Goal: Task Accomplishment & Management: Use online tool/utility

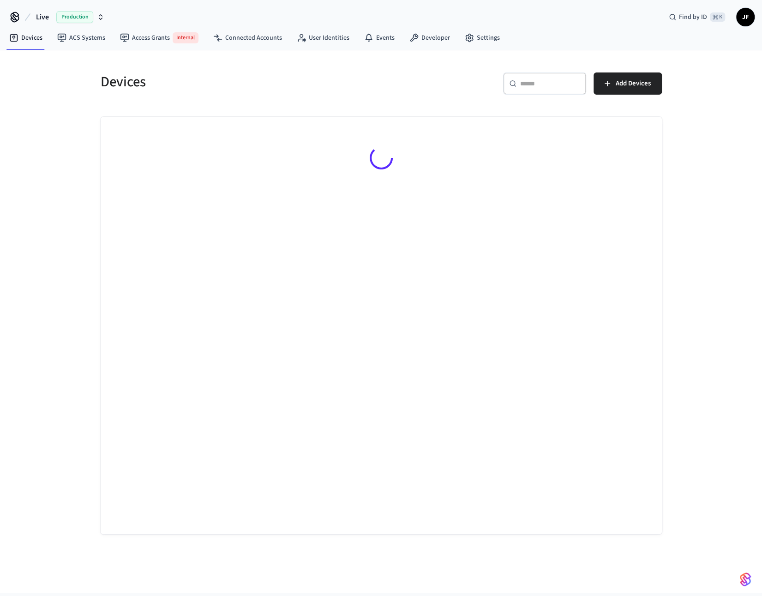
click at [120, 85] on h5 "Devices" at bounding box center [238, 81] width 275 height 19
click at [104, 82] on h5 "Devices" at bounding box center [238, 81] width 275 height 19
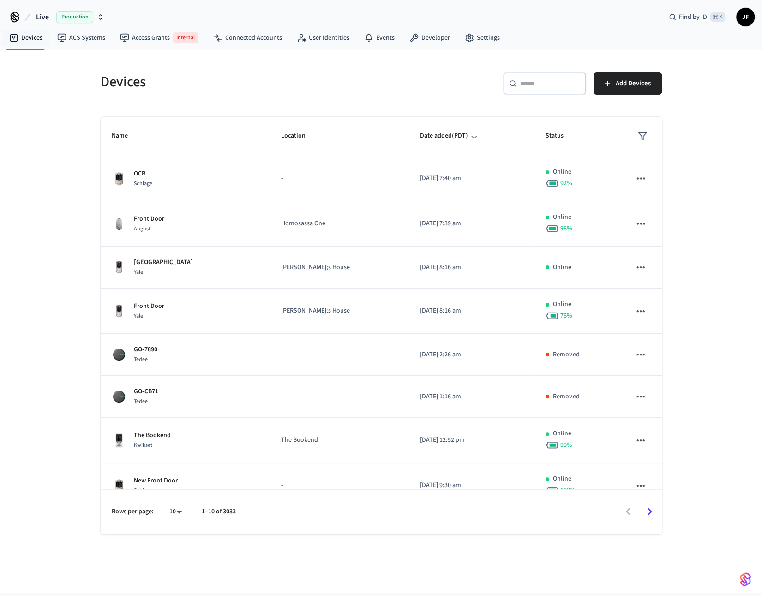
click at [34, 14] on button "Live Production" at bounding box center [70, 16] width 74 height 19
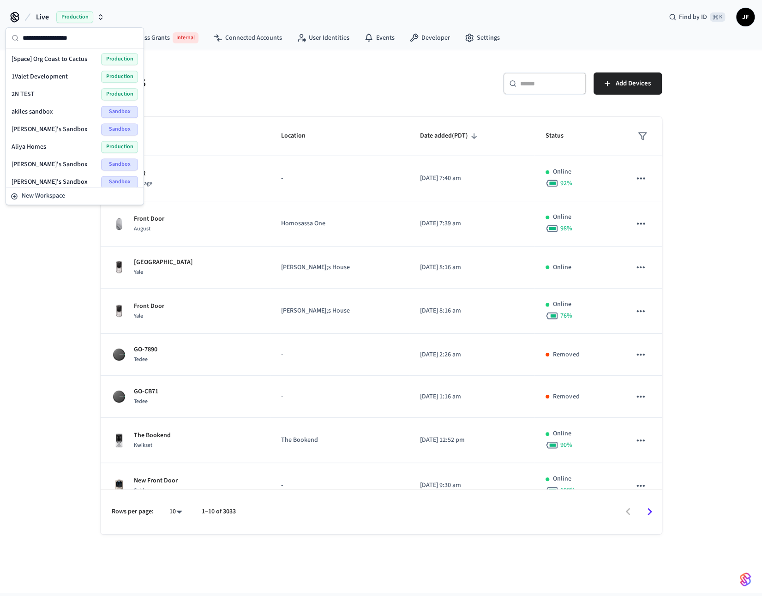
click at [265, 62] on div "Devices" at bounding box center [233, 81] width 286 height 41
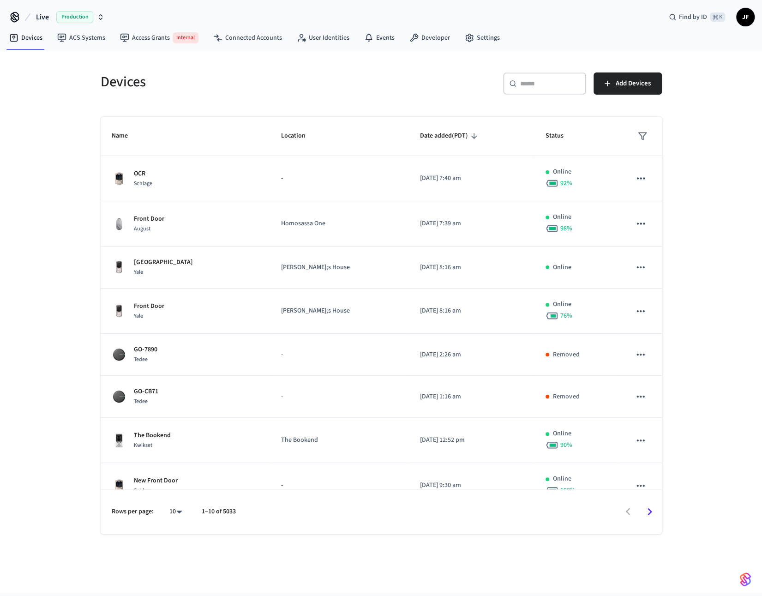
click at [44, 17] on span "Live" at bounding box center [42, 17] width 13 height 11
type input "****"
click at [80, 57] on div "Bowo - Production Production" at bounding box center [75, 59] width 126 height 12
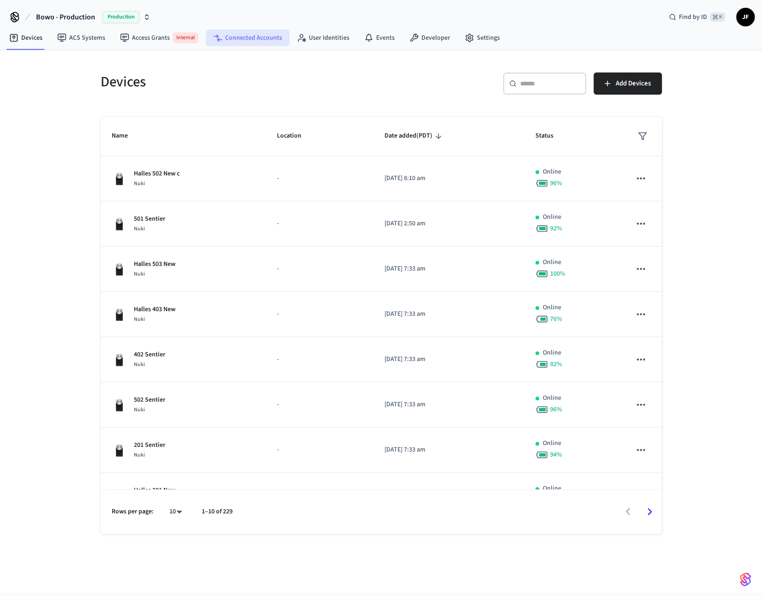
click at [264, 42] on link "Connected Accounts" at bounding box center [248, 38] width 84 height 17
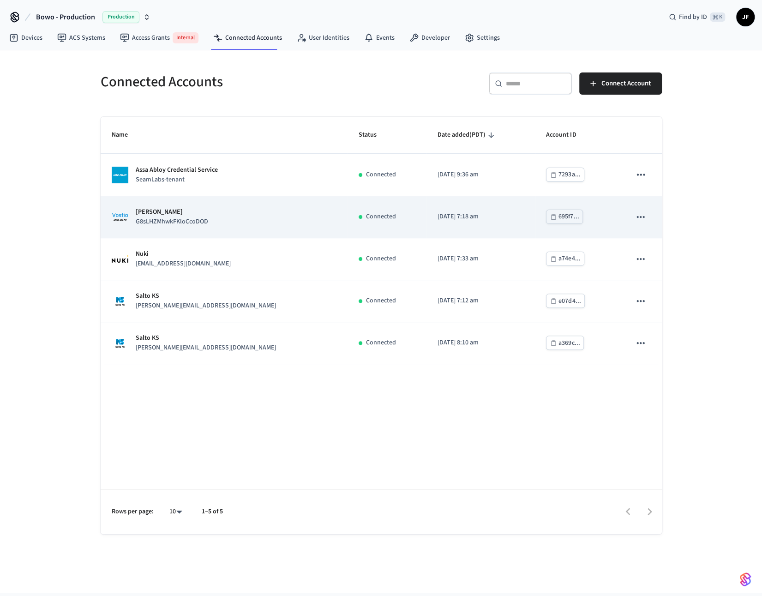
click at [248, 218] on div "Assa Abloy Vostio G8sLHZMhwkFKloCcoDOD" at bounding box center [224, 216] width 225 height 19
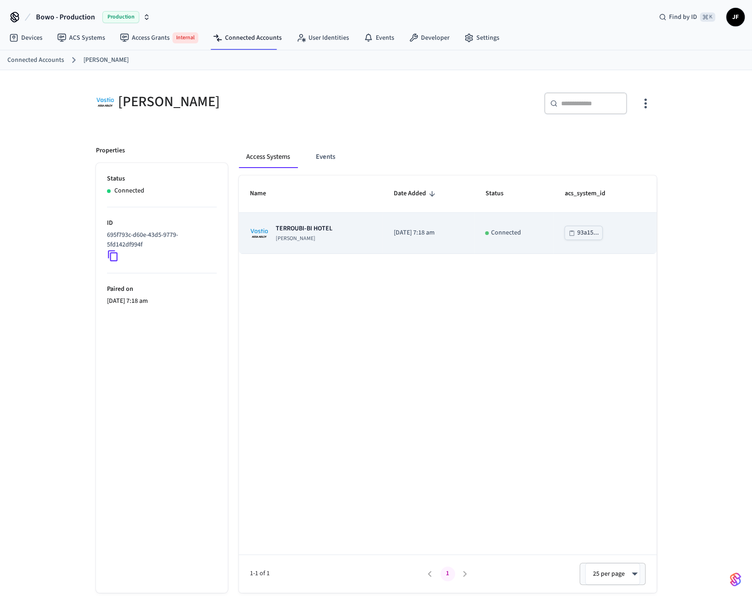
click at [307, 213] on td "TERROUBI-BI HOTEL Assa Abloy Vostio" at bounding box center [311, 233] width 144 height 41
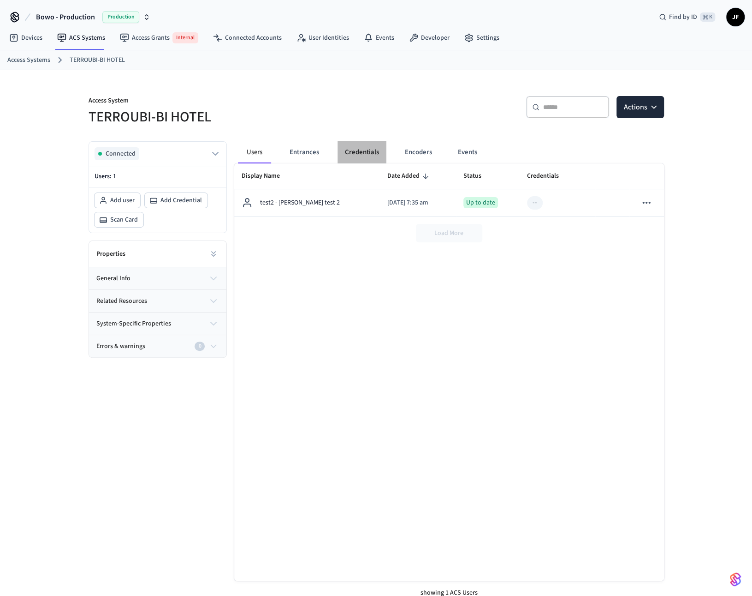
click at [364, 150] on button "Credentials" at bounding box center [362, 152] width 49 height 22
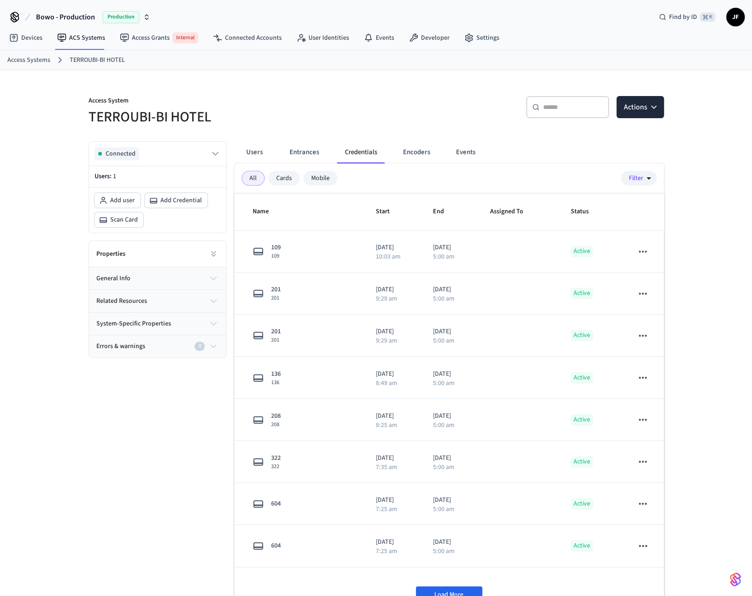
click at [277, 171] on div "Cards" at bounding box center [284, 178] width 31 height 15
click at [318, 181] on div "Mobile" at bounding box center [321, 178] width 34 height 15
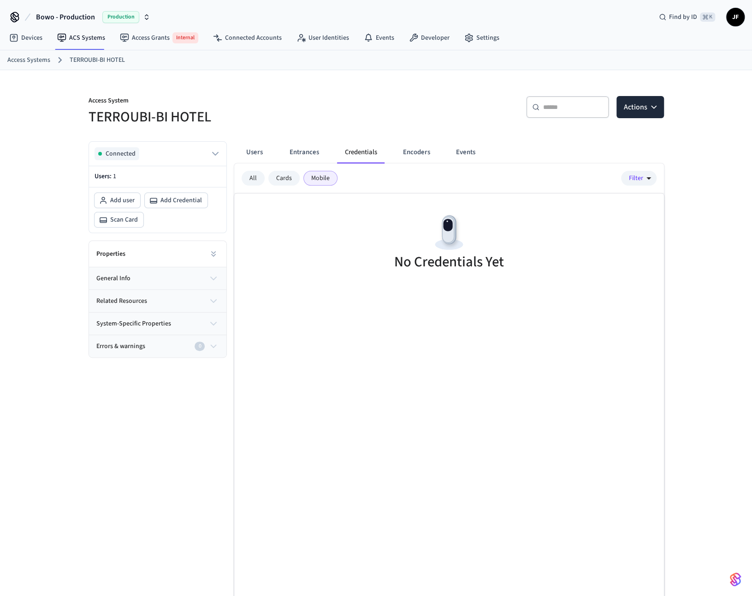
click at [283, 181] on div "Cards" at bounding box center [284, 178] width 31 height 15
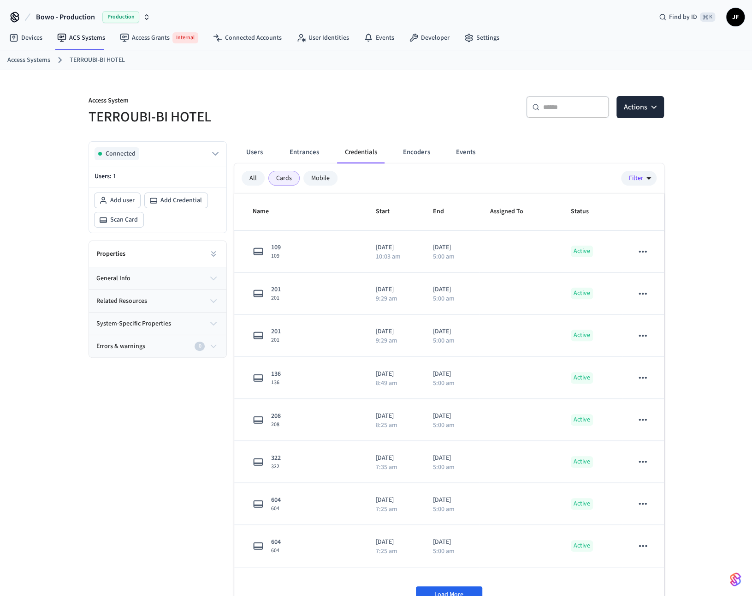
click at [246, 175] on div "All" at bounding box center [253, 178] width 23 height 15
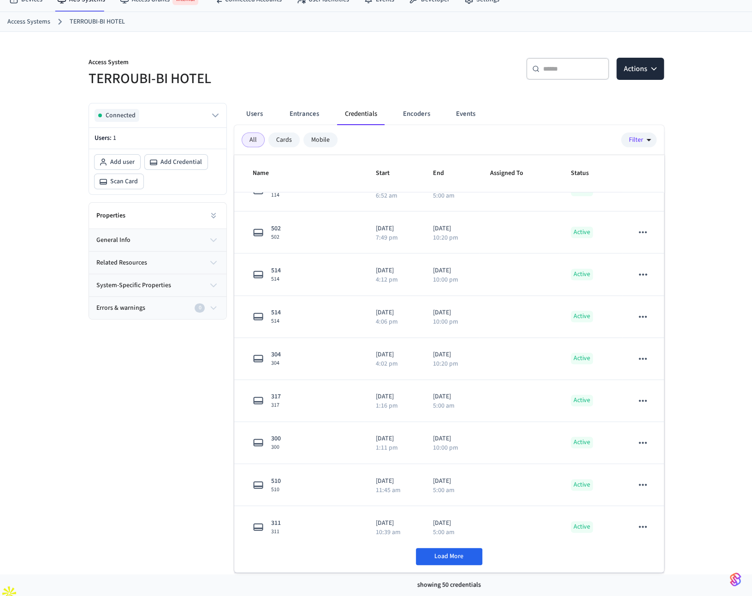
scroll to position [39, 0]
click at [465, 554] on button "Load More" at bounding box center [449, 555] width 66 height 17
click at [455, 558] on span "Load More" at bounding box center [449, 555] width 29 height 9
click at [163, 457] on div "Connected Users: 1 Add user Add Credential Scan Card Properties general info re…" at bounding box center [154, 333] width 146 height 477
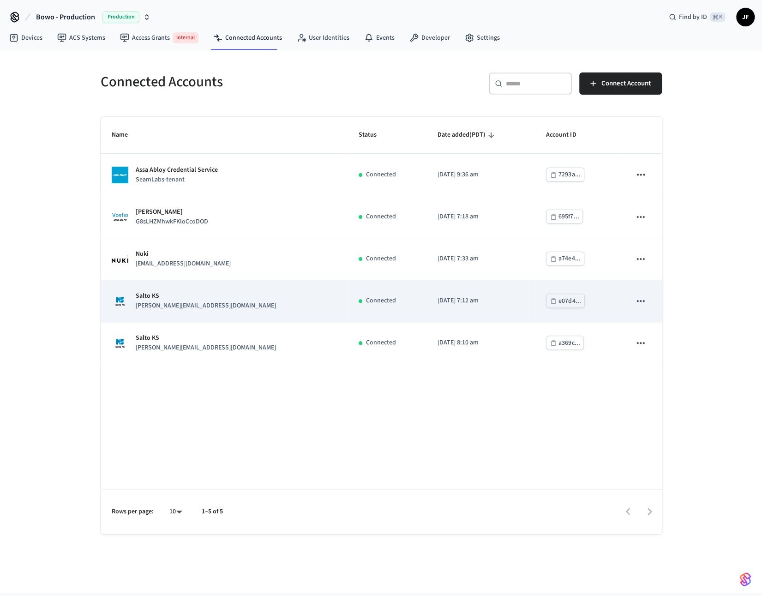
click at [263, 300] on div "Salto KS christoph.bosshard@osc.ch" at bounding box center [224, 300] width 225 height 19
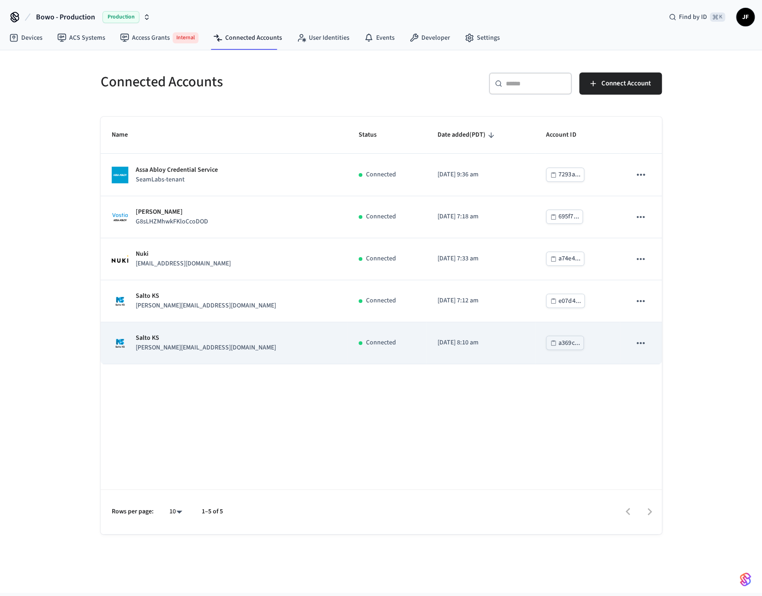
click at [158, 335] on p "Salto KS" at bounding box center [206, 338] width 140 height 10
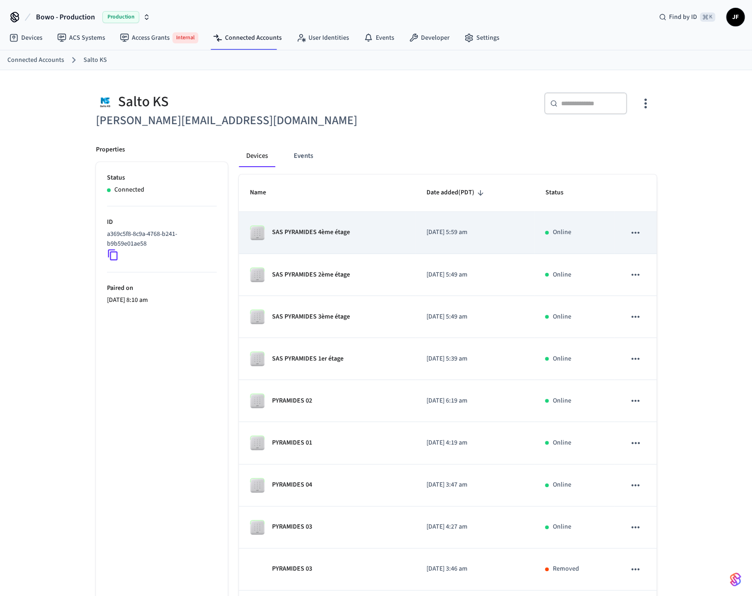
click at [304, 237] on p "SAS PYRAMIDES 4ème étage" at bounding box center [311, 232] width 78 height 10
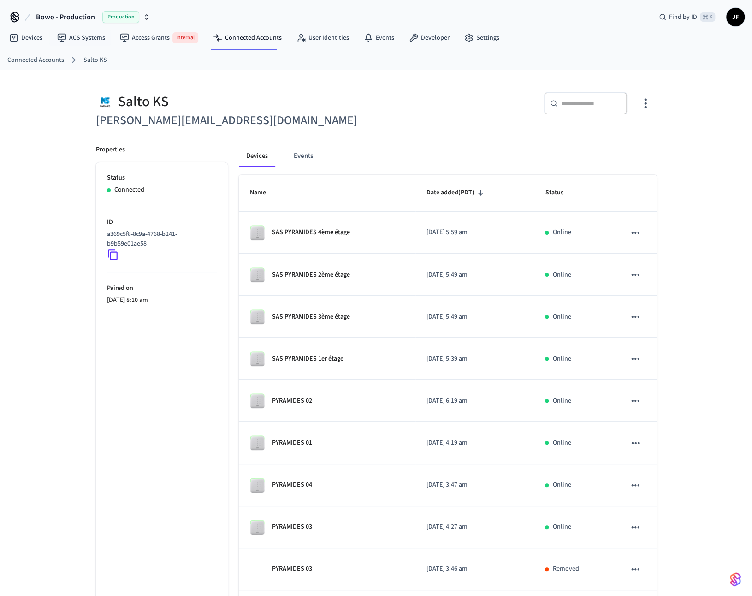
click at [54, 21] on span "Bowo - Production" at bounding box center [65, 17] width 59 height 11
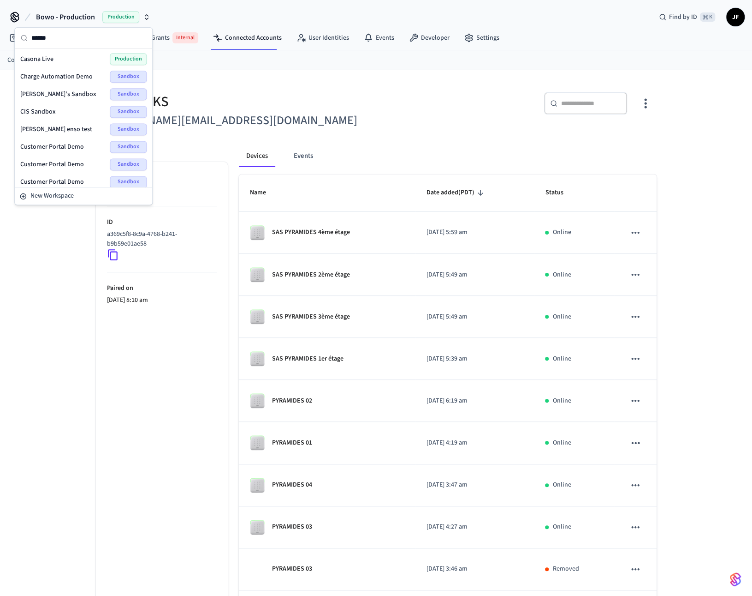
type input "******"
click at [49, 55] on span "Casona Live" at bounding box center [36, 58] width 33 height 9
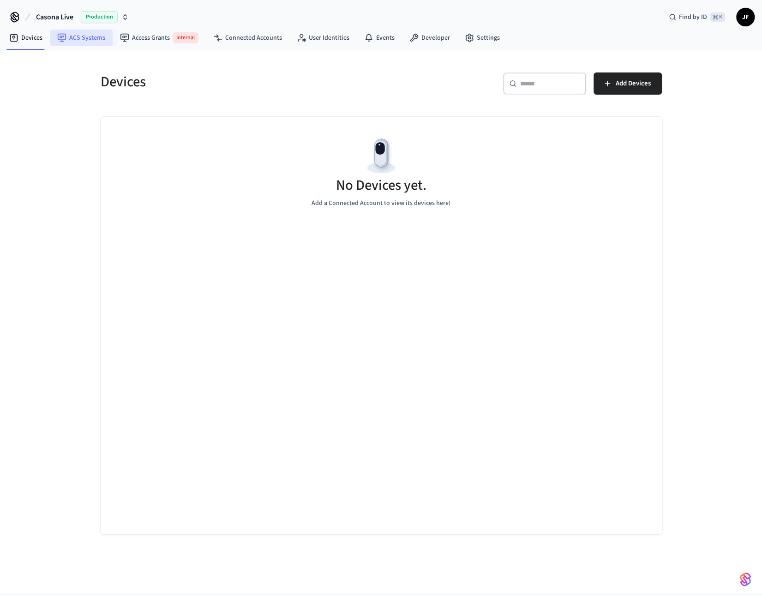
click at [97, 44] on link "ACS Systems" at bounding box center [81, 38] width 63 height 17
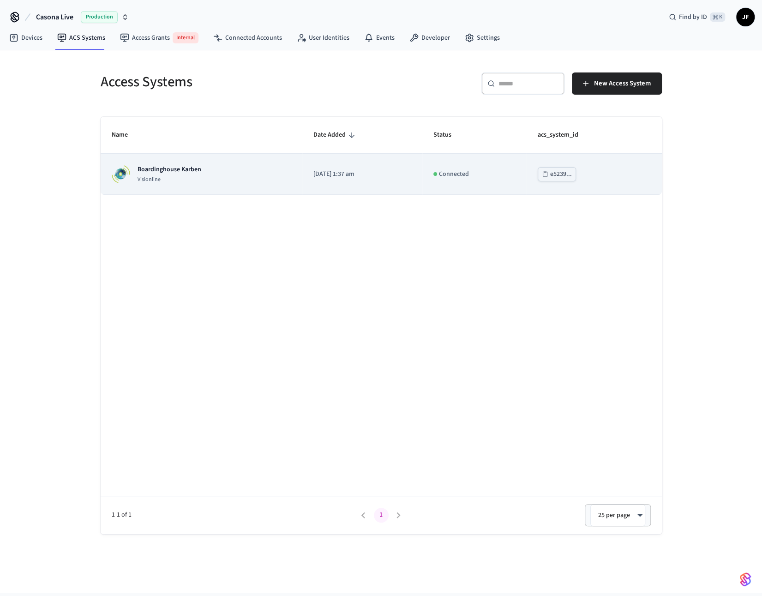
click at [274, 170] on div "Boardinghouse Karben Visionline" at bounding box center [201, 174] width 179 height 18
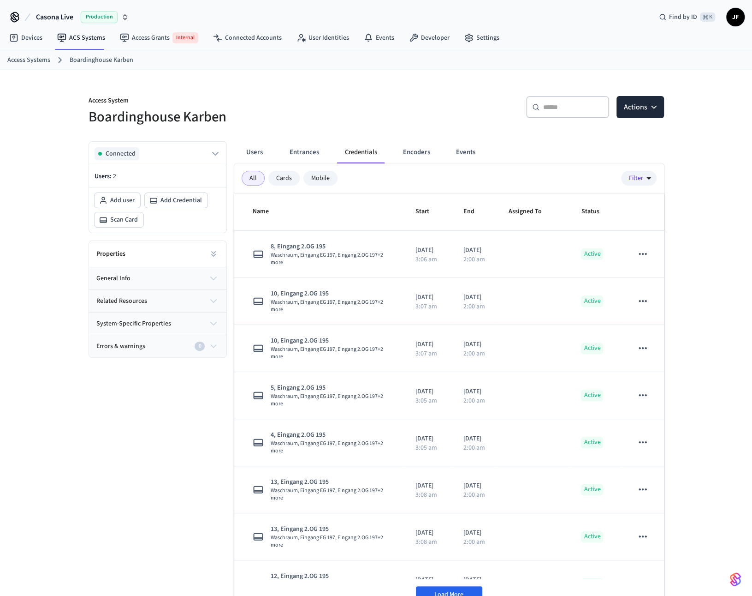
click at [287, 120] on h5 "Boardinghouse Karben" at bounding box center [230, 116] width 282 height 19
click at [30, 64] on ol "Access Systems Boardinghouse Karben" at bounding box center [379, 60] width 745 height 12
click at [519, 3] on div "Casona Live Production Find by ID ⌘ K JF" at bounding box center [376, 13] width 752 height 27
click at [393, 75] on div "Access System Boardinghouse Karben ​ ​ Actions Connected Users: 2 Add user Add …" at bounding box center [376, 340] width 591 height 540
click at [450, 85] on div "​ ​ Actions" at bounding box center [517, 106] width 293 height 42
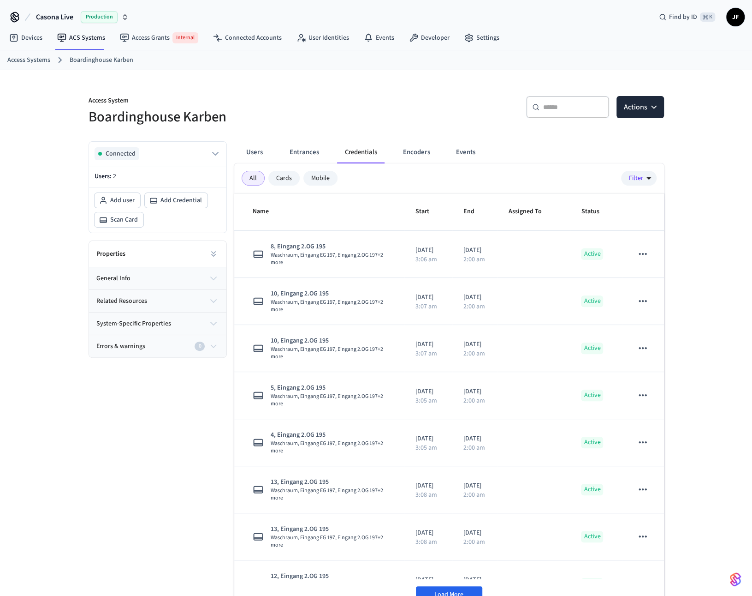
click at [269, 105] on p "Access System" at bounding box center [230, 102] width 282 height 12
drag, startPoint x: 245, startPoint y: 117, endPoint x: 285, endPoint y: 85, distance: 50.5
click at [85, 96] on div "Access System Boardinghouse Karben" at bounding box center [224, 106] width 293 height 42
click at [285, 85] on div "Access System Boardinghouse Karben" at bounding box center [224, 106] width 293 height 42
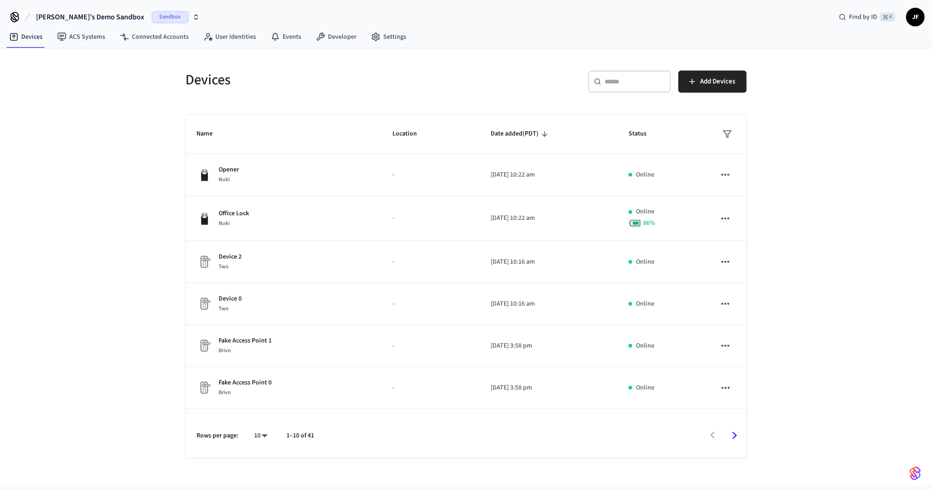
click at [502, 46] on div "Devices ACS Systems Connected Accounts User Identities Events Developer Settings" at bounding box center [466, 38] width 932 height 22
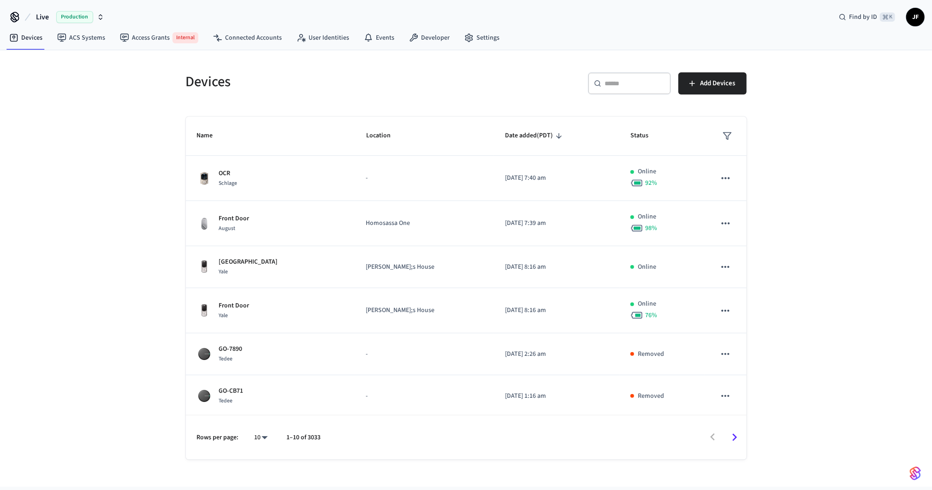
click at [436, 65] on div "Devices" at bounding box center [318, 81] width 286 height 41
click at [558, 97] on div "​ ​ Add Devices" at bounding box center [609, 87] width 275 height 30
click at [617, 80] on input "text" at bounding box center [635, 83] width 60 height 9
paste input "**********"
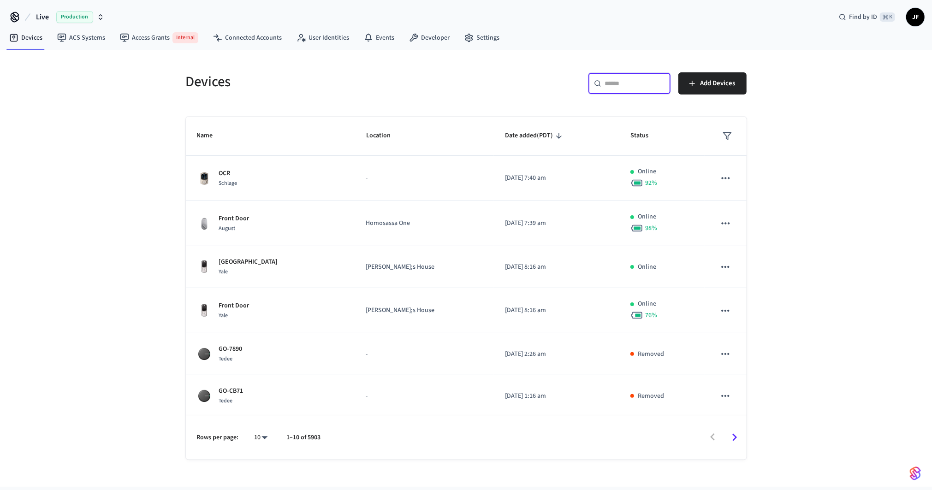
type input "**********"
click at [28, 17] on icon at bounding box center [27, 17] width 11 height 11
click at [36, 17] on span "Live" at bounding box center [42, 17] width 13 height 11
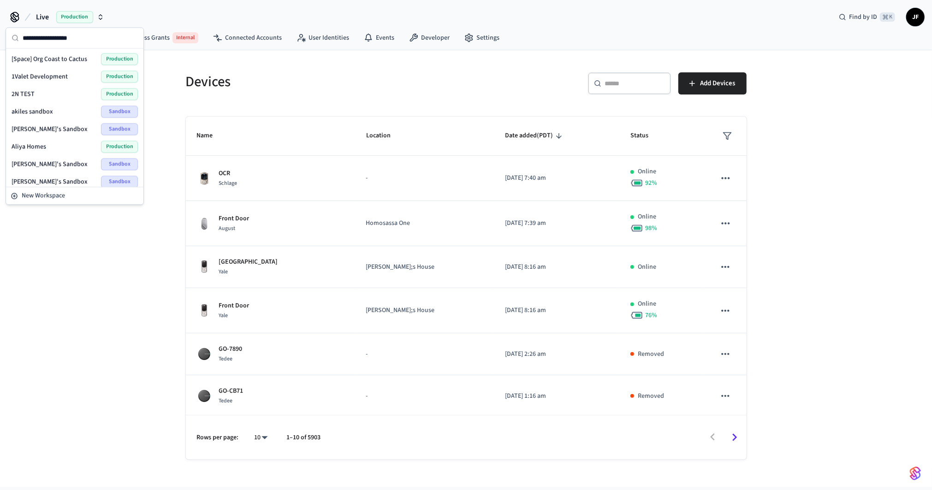
click at [50, 30] on input "text" at bounding box center [80, 38] width 115 height 20
click at [51, 37] on input "text" at bounding box center [80, 38] width 115 height 20
click at [388, 91] on div "Devices" at bounding box center [318, 81] width 286 height 41
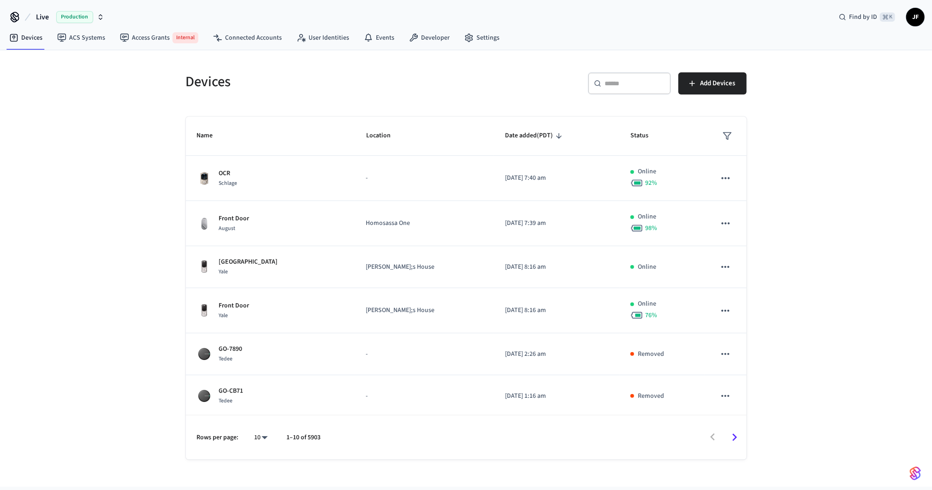
drag, startPoint x: 682, startPoint y: 13, endPoint x: 685, endPoint y: 5, distance: 8.8
click at [682, 13] on div "Live Production Find by ID ⌘ K JF" at bounding box center [466, 13] width 932 height 27
click at [567, 70] on div "​ ​ Add Devices" at bounding box center [604, 81] width 286 height 41
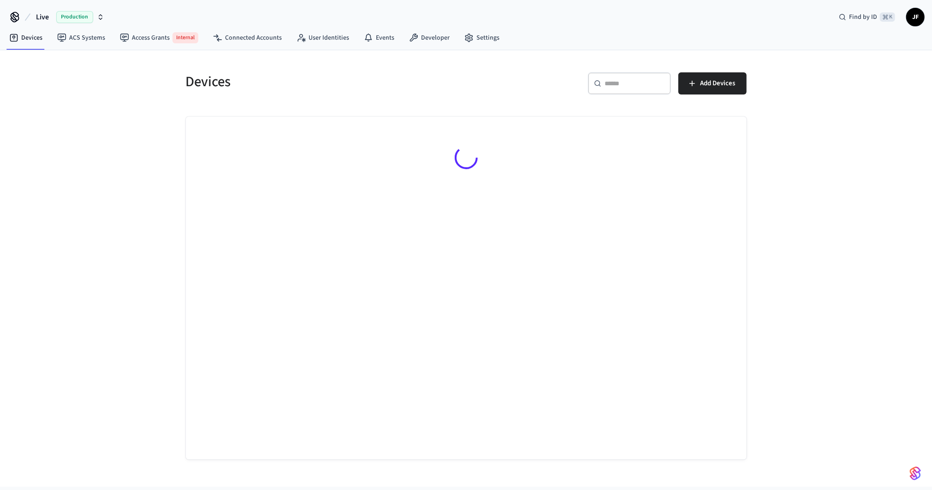
click at [46, 19] on span "Live" at bounding box center [42, 17] width 13 height 11
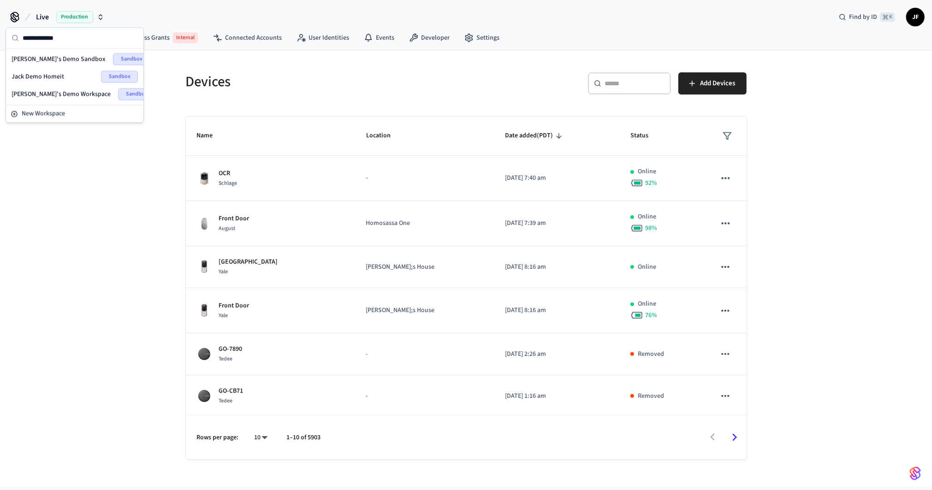
type input "**********"
click at [54, 62] on span "[PERSON_NAME]'s Demo Sandbox" at bounding box center [59, 58] width 94 height 9
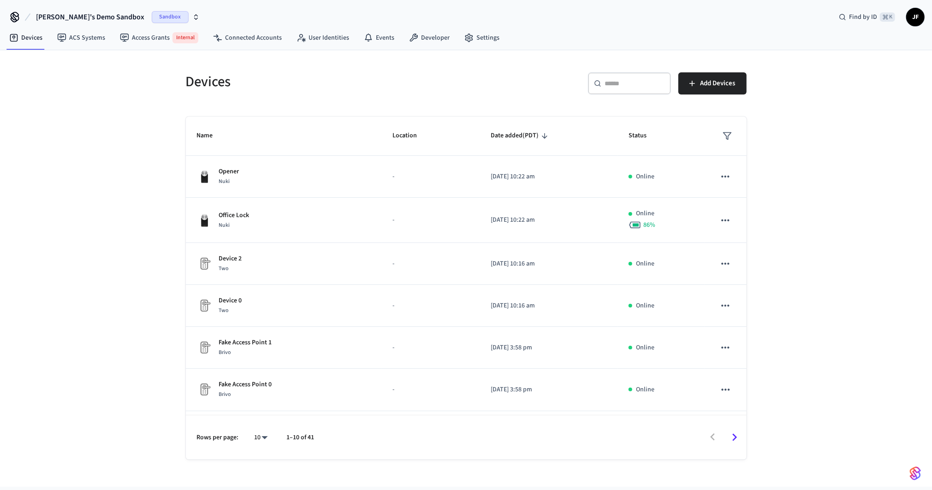
click at [214, 84] on h5 "Devices" at bounding box center [323, 81] width 275 height 19
drag, startPoint x: 381, startPoint y: 81, endPoint x: 388, endPoint y: 79, distance: 7.6
click at [386, 82] on h5 "Devices" at bounding box center [323, 81] width 275 height 19
click at [418, 41] on link "Developer" at bounding box center [429, 38] width 55 height 17
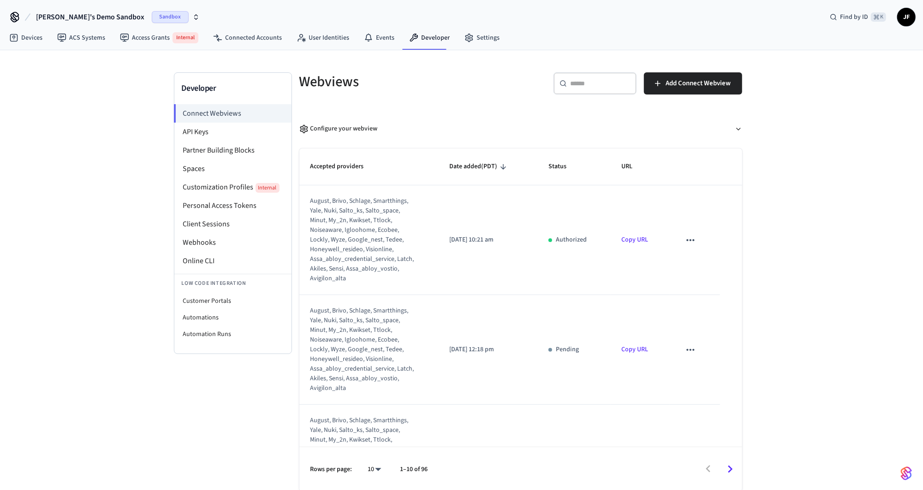
click at [155, 189] on div "Developer Connect Webviews API Keys Partner Building Blocks Spaces Customizatio…" at bounding box center [461, 271] width 923 height 442
click at [466, 30] on link "Settings" at bounding box center [482, 38] width 50 height 17
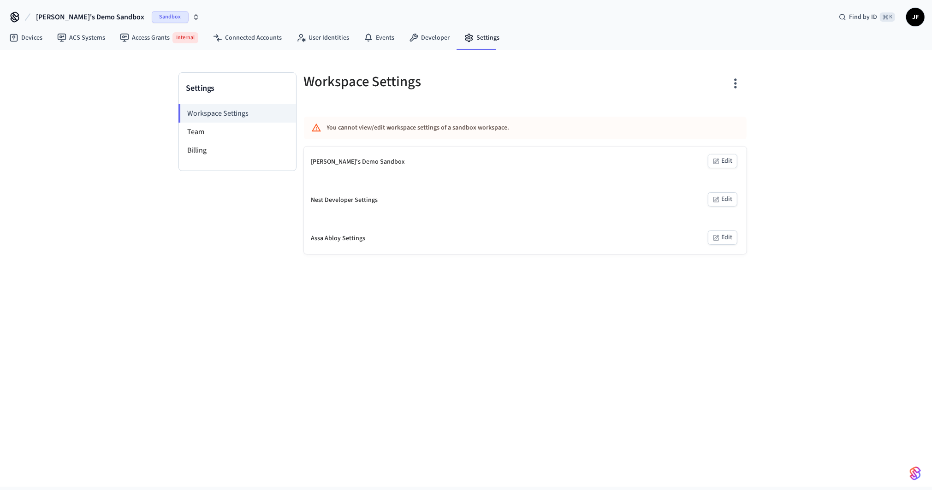
click at [231, 213] on div "Settings Workspace Settings Team Billing" at bounding box center [238, 163] width 118 height 182
click at [427, 38] on link "Developer" at bounding box center [429, 38] width 55 height 17
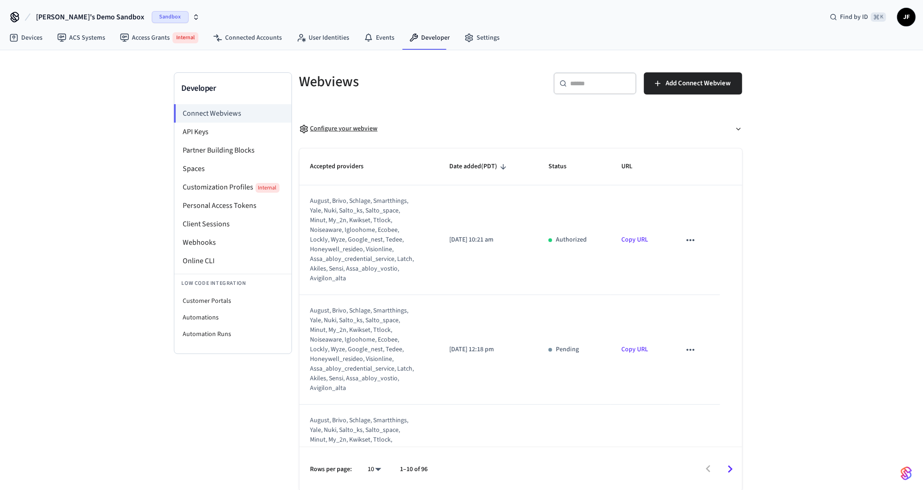
click at [734, 129] on button "Configure your webview" at bounding box center [520, 129] width 443 height 24
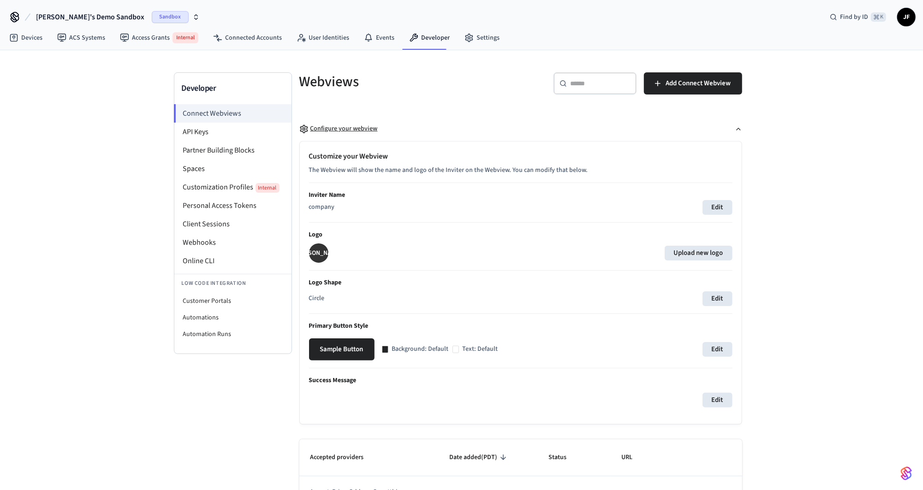
click at [734, 129] on button "Configure your webview" at bounding box center [520, 129] width 443 height 24
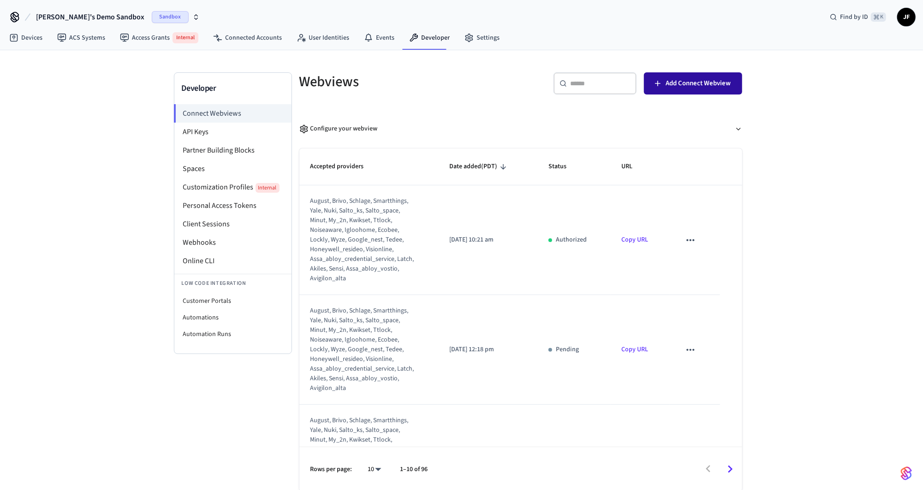
click at [699, 83] on span "Add Connect Webview" at bounding box center [698, 84] width 65 height 12
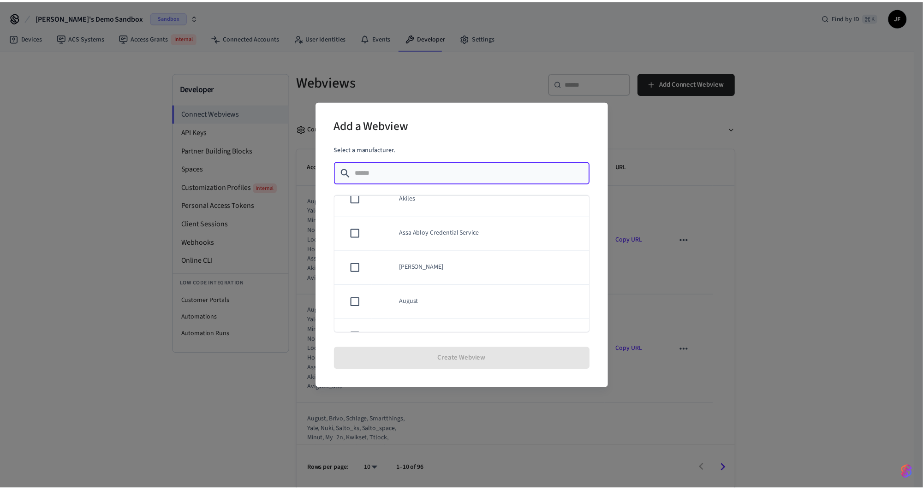
scroll to position [17, 0]
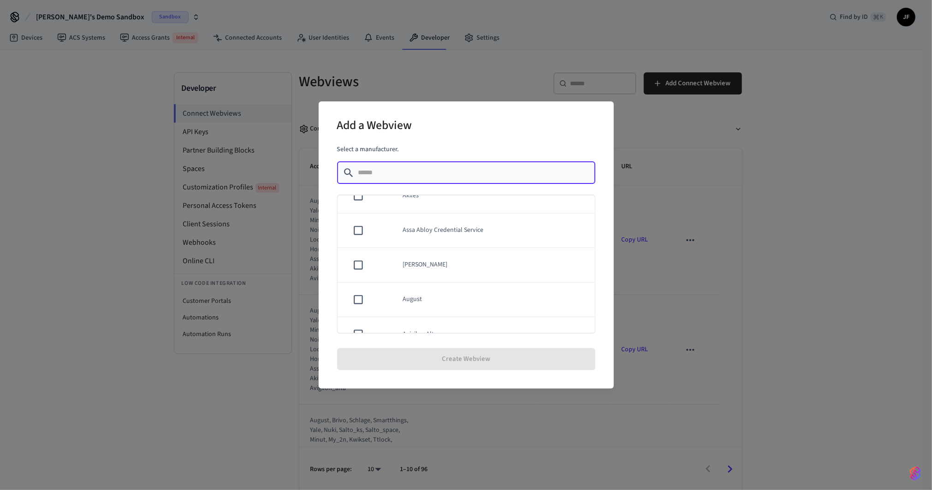
click at [460, 260] on td "Assa Abloy Vostio" at bounding box center [493, 265] width 203 height 35
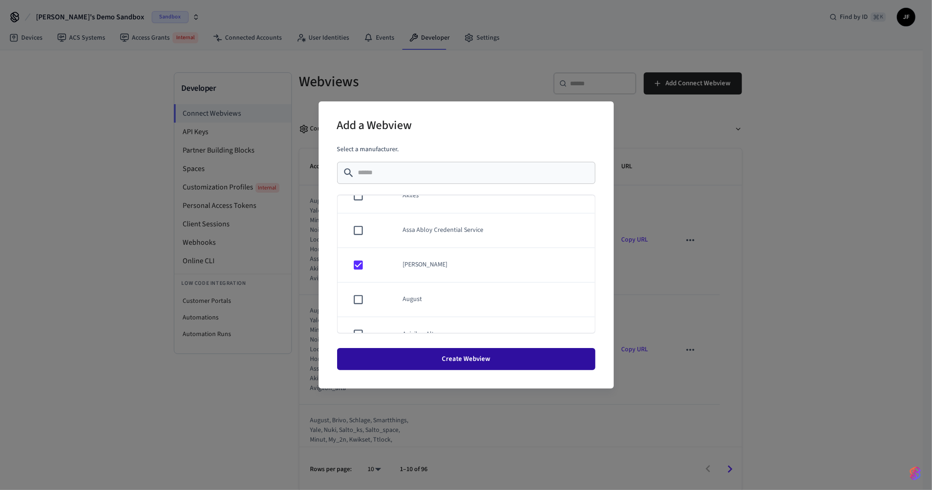
click at [499, 363] on button "Create Webview" at bounding box center [466, 359] width 258 height 22
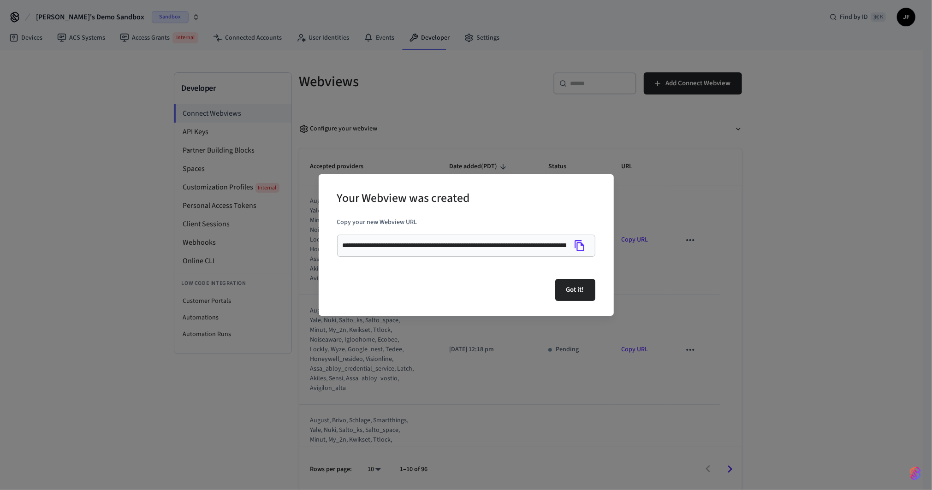
click at [490, 292] on div "Got it!" at bounding box center [466, 290] width 258 height 30
click at [585, 246] on icon "Copy" at bounding box center [580, 246] width 12 height 12
click at [630, 128] on div "**********" at bounding box center [466, 245] width 932 height 490
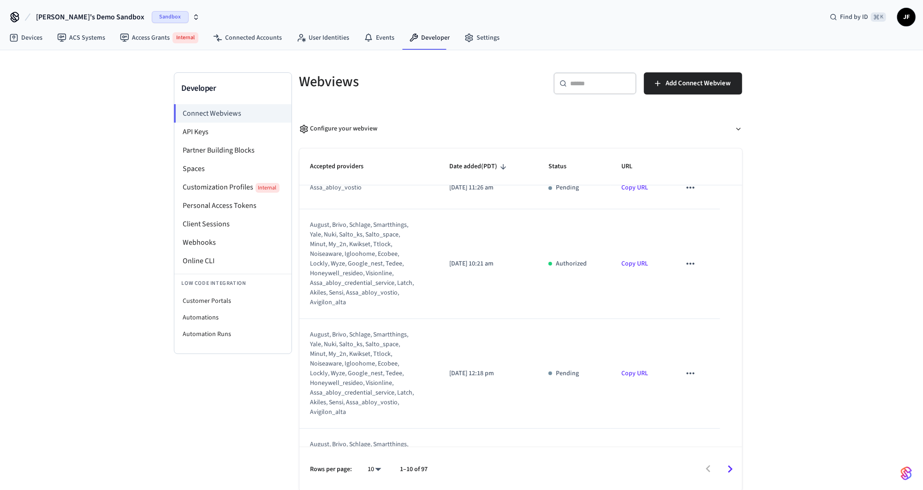
scroll to position [5, 0]
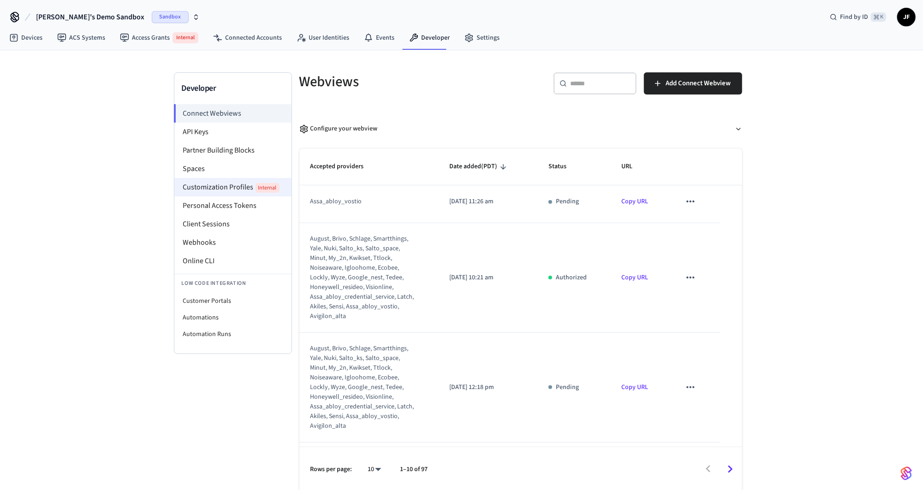
click at [229, 187] on li "Customization Profiles Internal" at bounding box center [232, 187] width 117 height 18
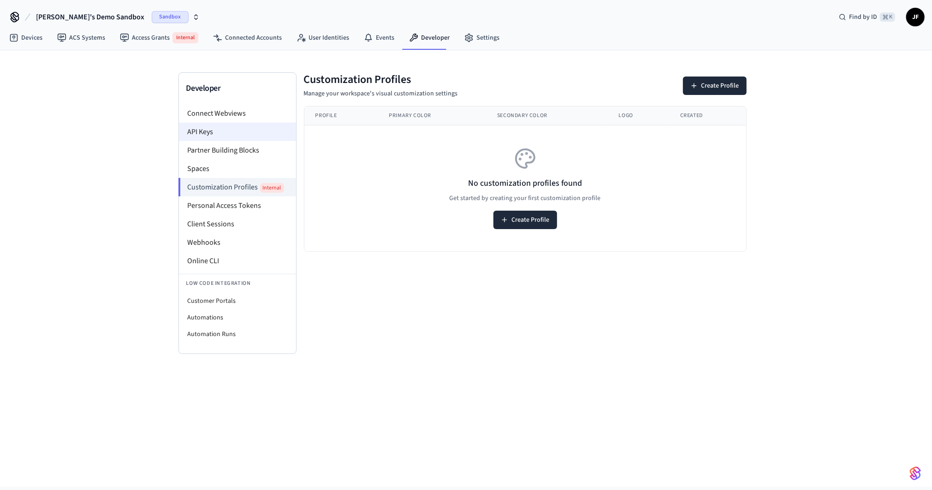
click at [224, 132] on li "API Keys" at bounding box center [237, 132] width 117 height 18
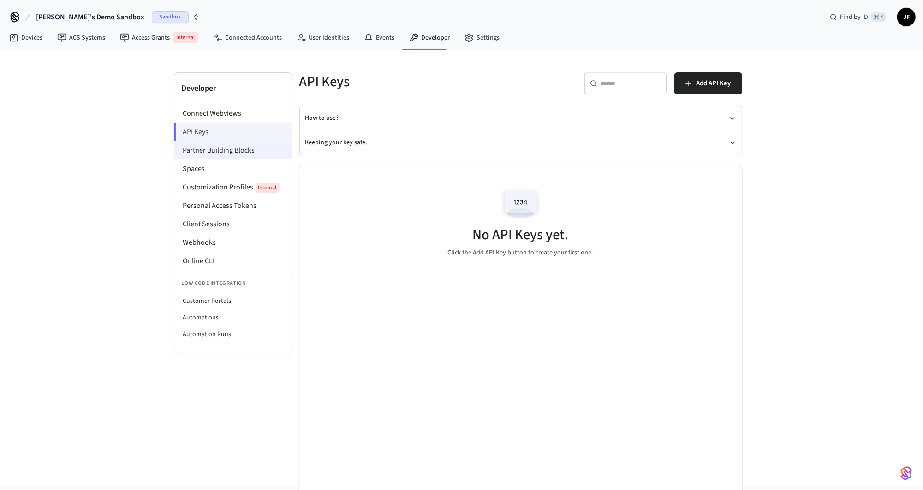
click at [223, 155] on li "Partner Building Blocks" at bounding box center [232, 150] width 117 height 18
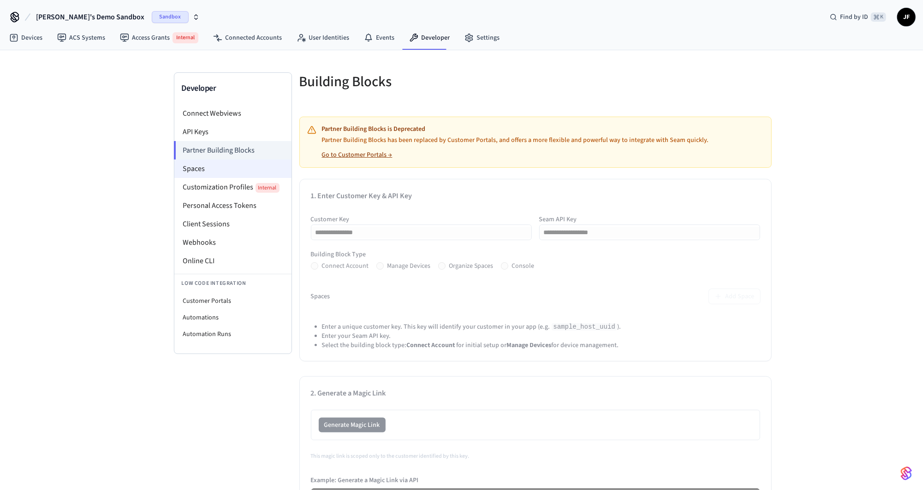
click at [227, 168] on li "Spaces" at bounding box center [232, 169] width 117 height 18
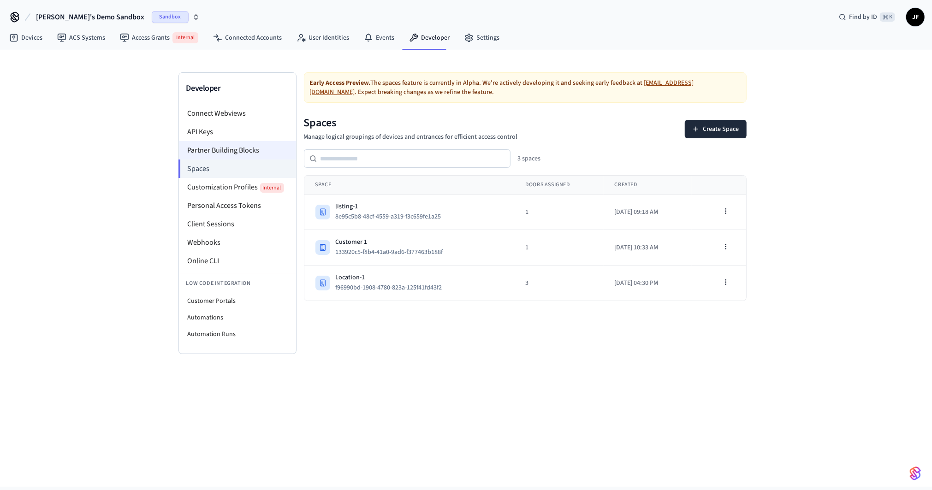
click at [229, 156] on li "Partner Building Blocks" at bounding box center [237, 150] width 117 height 18
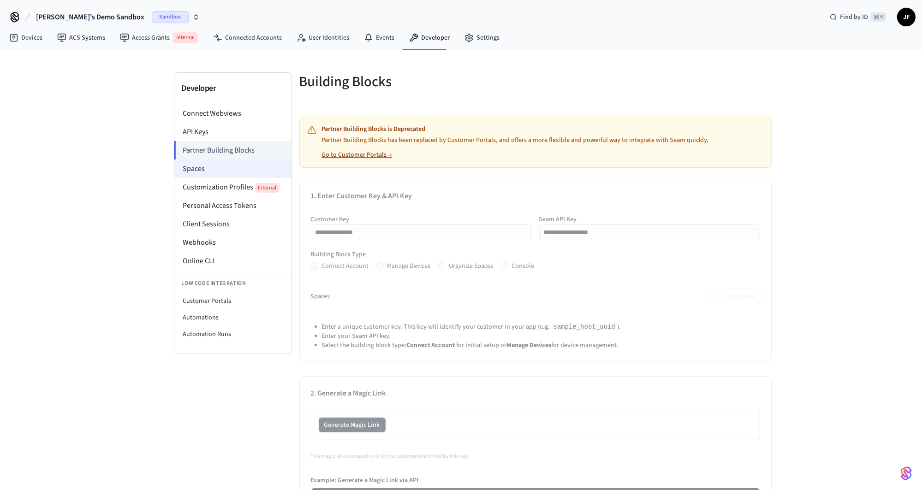
click at [224, 170] on li "Spaces" at bounding box center [232, 169] width 117 height 18
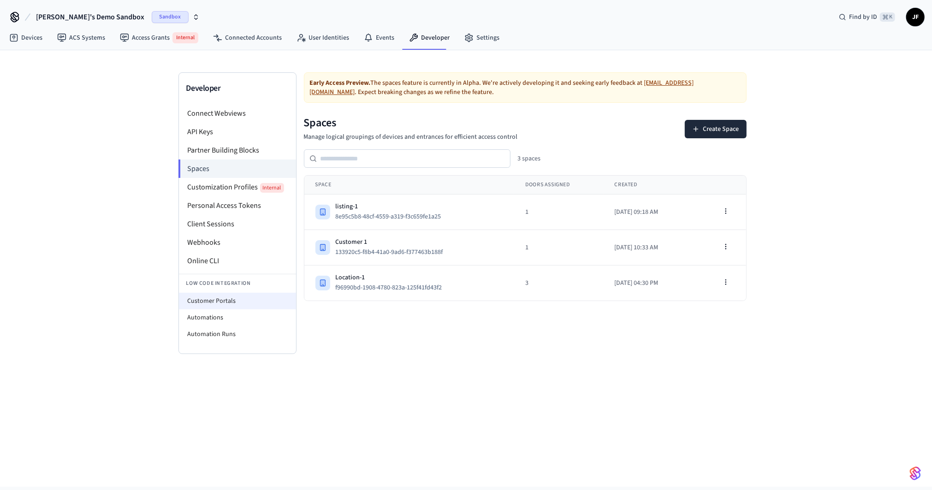
click at [226, 296] on li "Customer Portals" at bounding box center [237, 301] width 117 height 17
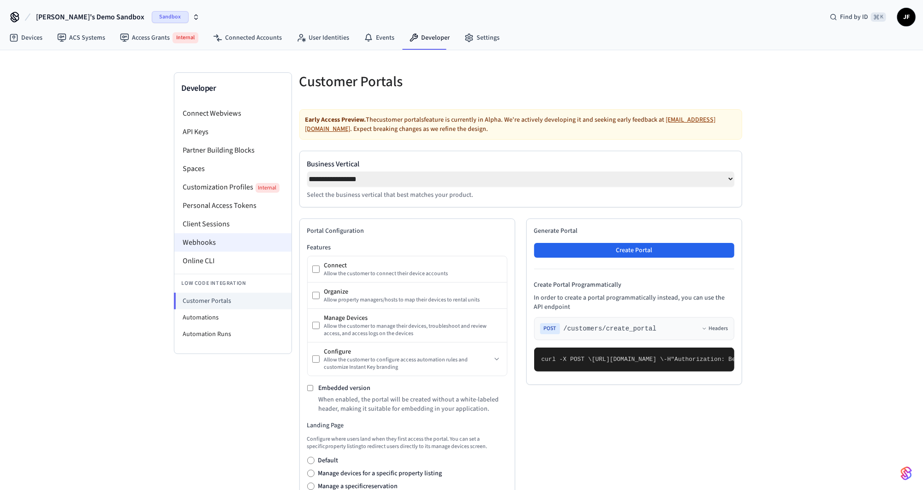
select select "**********"
click at [221, 239] on li "Webhooks" at bounding box center [232, 242] width 117 height 18
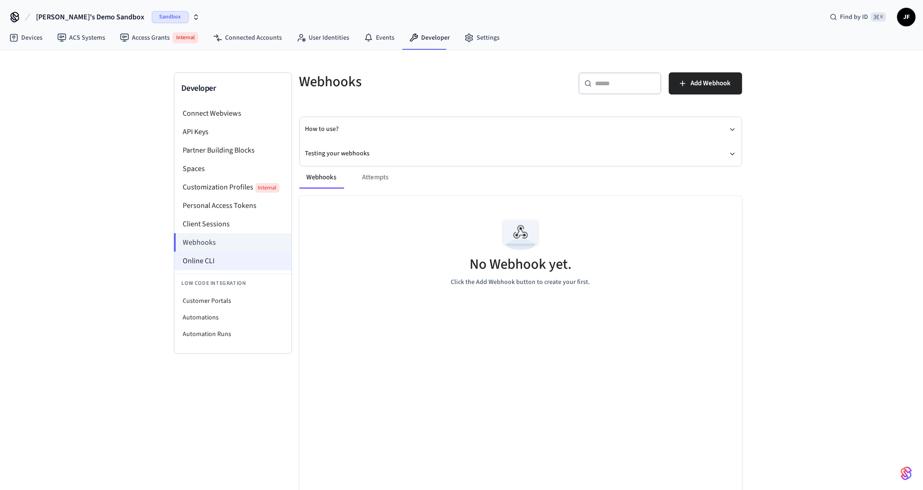
click at [236, 253] on li "Online CLI" at bounding box center [232, 261] width 117 height 18
click at [220, 324] on li "Automations" at bounding box center [232, 318] width 117 height 17
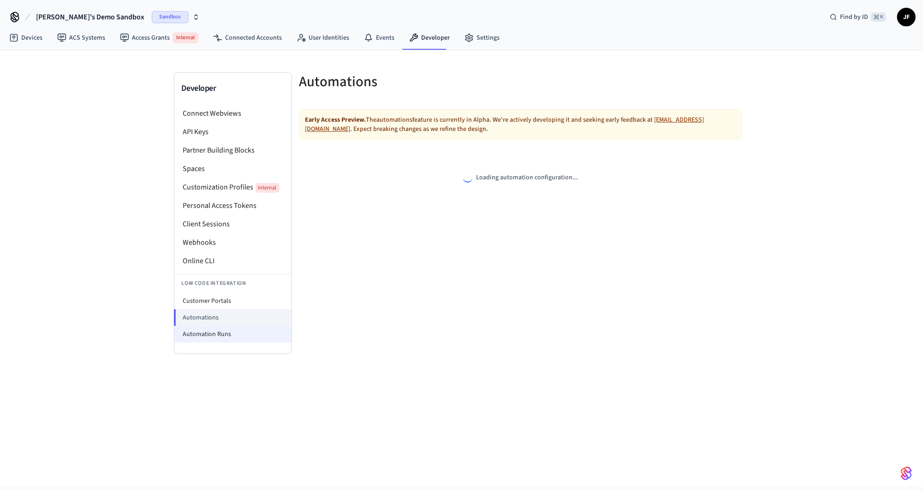
select select "**********"
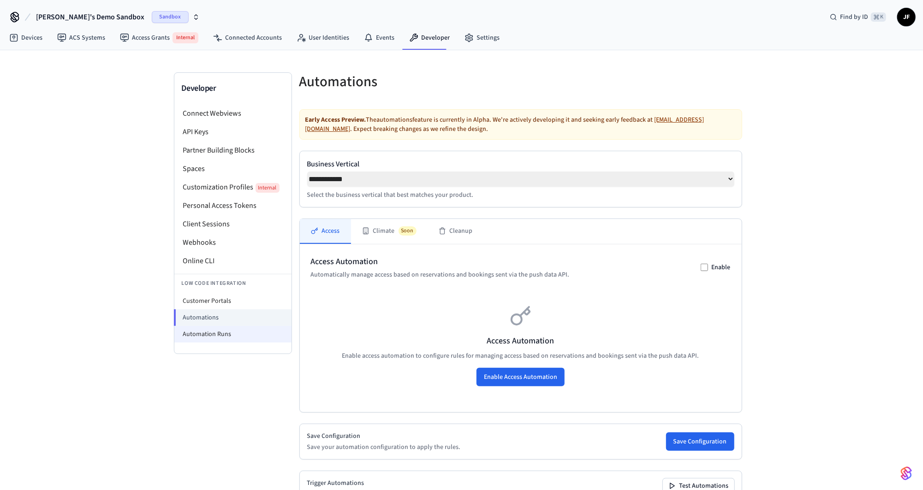
click at [233, 333] on li "Automation Runs" at bounding box center [232, 334] width 117 height 17
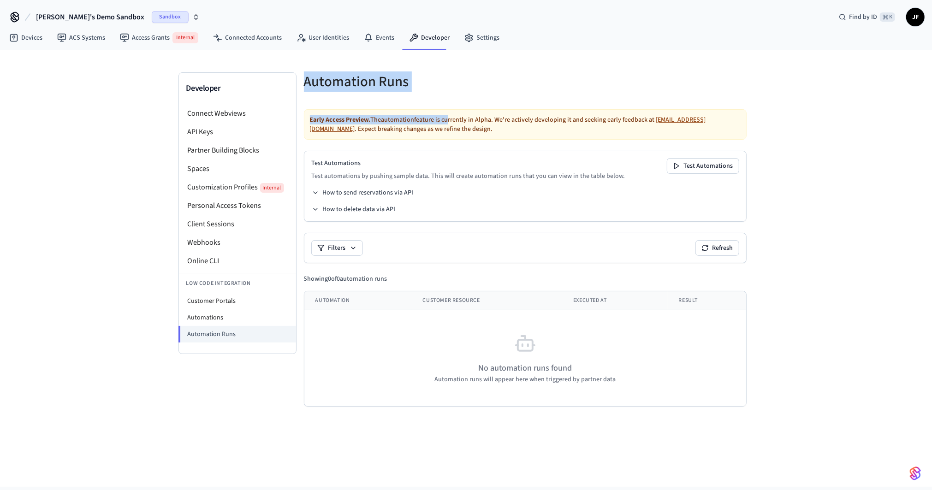
drag, startPoint x: 307, startPoint y: 81, endPoint x: 449, endPoint y: 122, distance: 148.2
click at [450, 121] on div "Automation Runs Early Access Preview. The automation feature is currently in Al…" at bounding box center [526, 246] width 458 height 349
click at [75, 82] on div "Developer Connect Webviews API Keys Partner Building Blocks Spaces Customizatio…" at bounding box center [466, 268] width 932 height 437
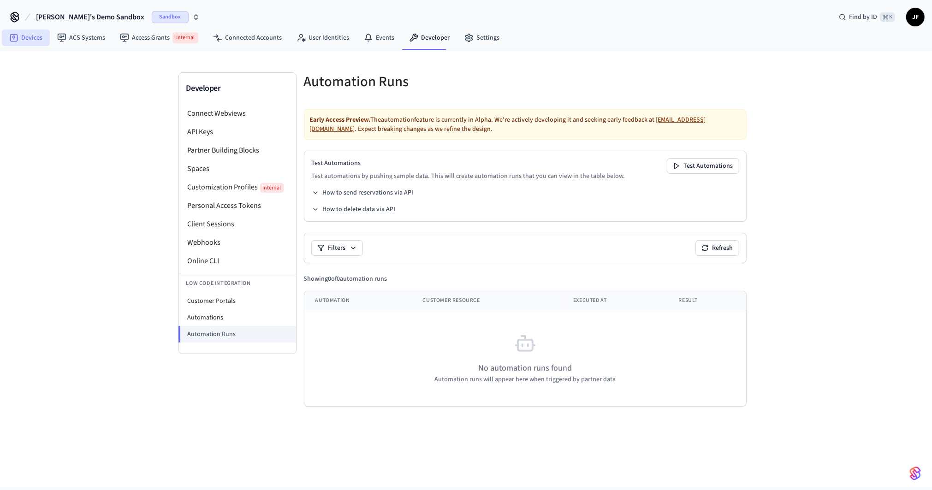
click at [23, 38] on link "Devices" at bounding box center [26, 38] width 48 height 17
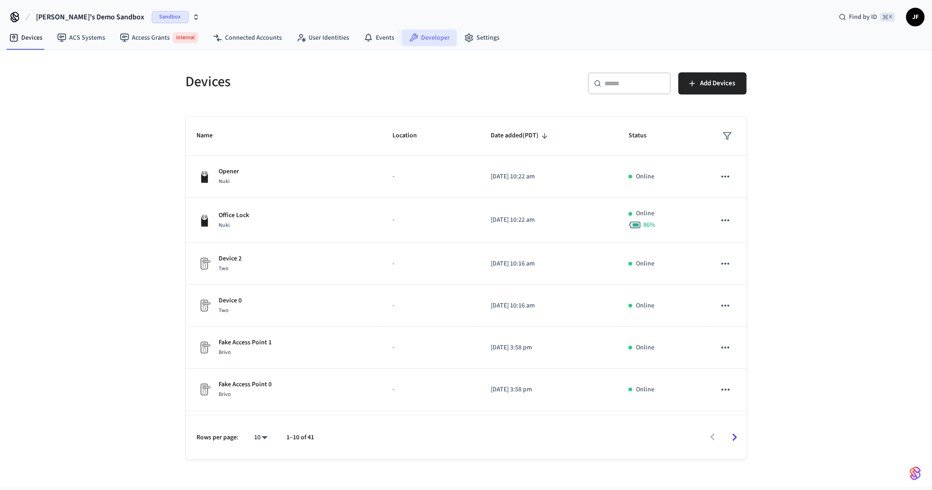
click at [418, 42] on link "Developer" at bounding box center [429, 38] width 55 height 17
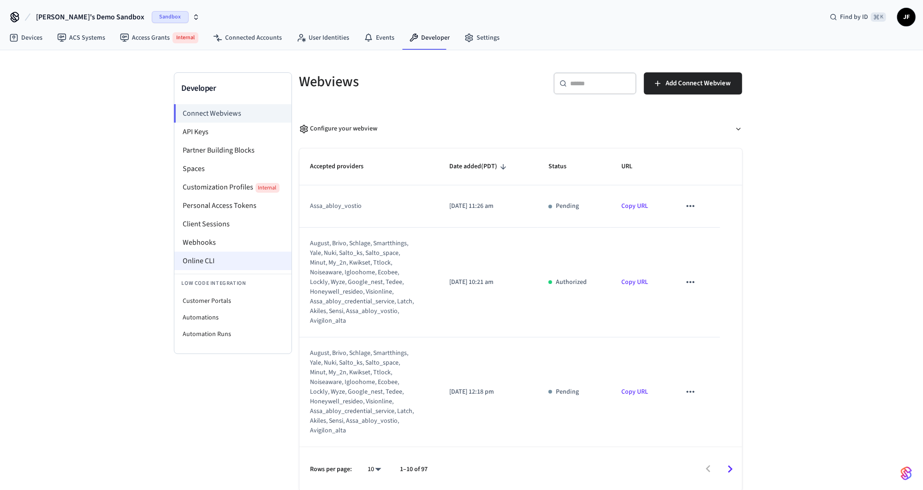
click at [197, 258] on li "Online CLI" at bounding box center [232, 261] width 117 height 18
click at [338, 133] on button "Configure your webview" at bounding box center [520, 129] width 443 height 24
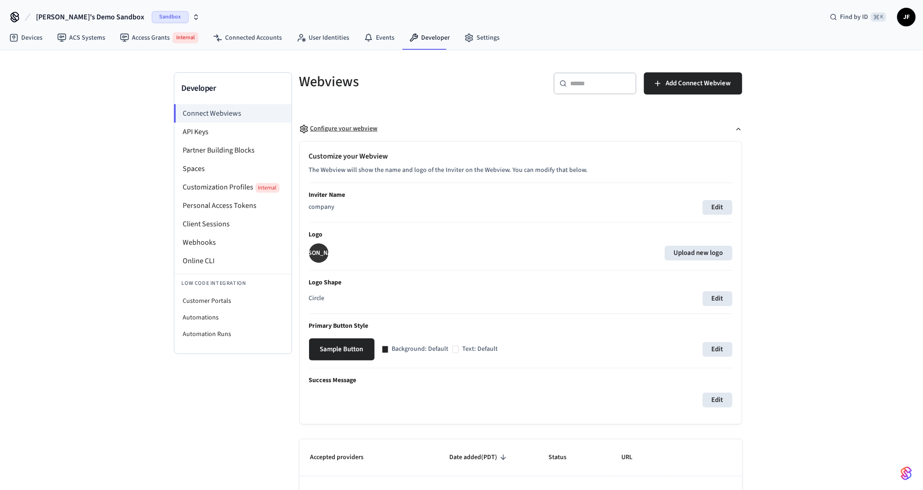
click at [339, 132] on div "Configure your webview" at bounding box center [338, 129] width 78 height 10
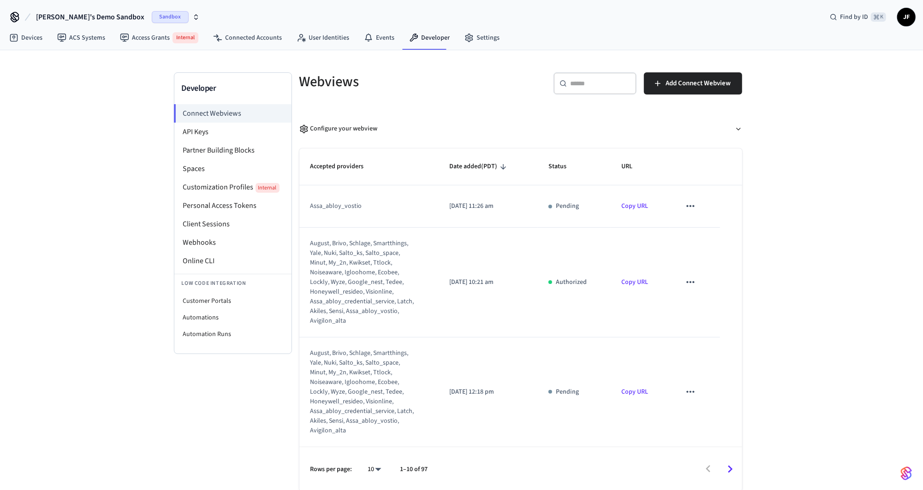
click at [657, 15] on div "Jack's Demo Sandbox Sandbox Find by ID ⌘ K JF" at bounding box center [461, 13] width 923 height 27
